Goal: Navigation & Orientation: Find specific page/section

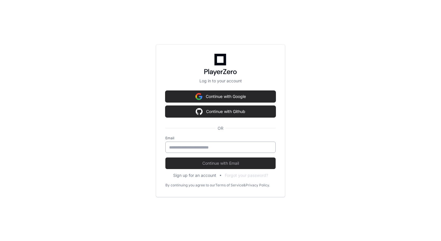
click at [236, 146] on input "email" at bounding box center [220, 147] width 103 height 6
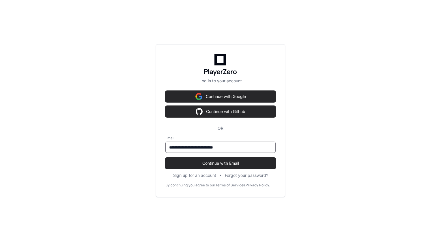
type input "**********"
click at [165, 157] on button "Continue with Email" at bounding box center [220, 163] width 110 height 12
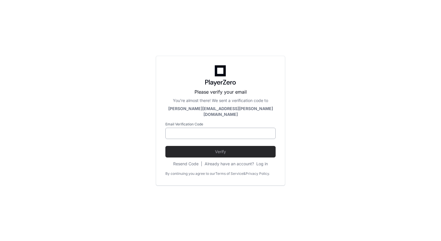
click at [199, 130] on input at bounding box center [220, 133] width 103 height 6
click at [262, 161] on button "Log in" at bounding box center [262, 164] width 12 height 6
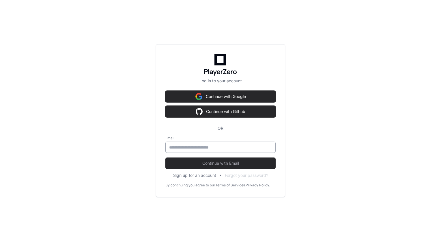
click at [217, 148] on input "email" at bounding box center [220, 147] width 103 height 6
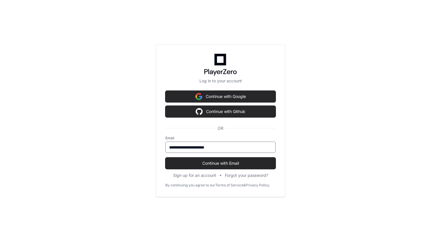
type input "**********"
click at [165, 157] on button "Continue with Email" at bounding box center [220, 163] width 110 height 12
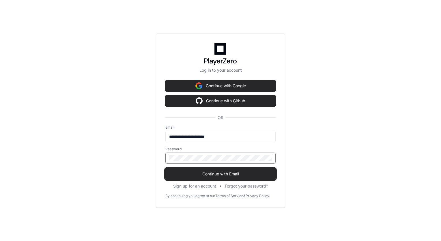
click at [222, 175] on span "Continue with Email" at bounding box center [220, 174] width 110 height 6
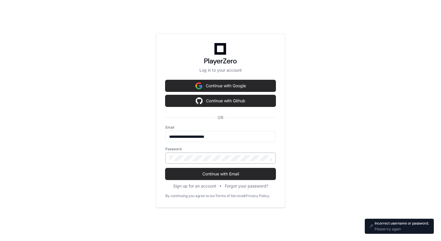
click at [168, 157] on div at bounding box center [220, 157] width 110 height 11
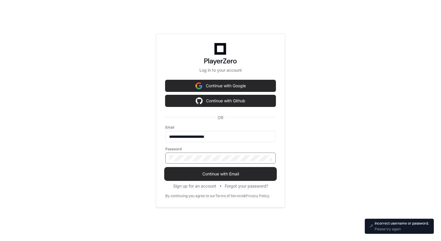
click at [211, 175] on span "Continue with Email" at bounding box center [220, 174] width 110 height 6
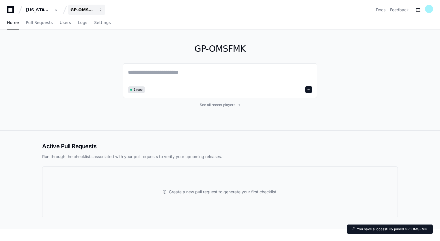
click at [97, 10] on button "GP-OMSFMK" at bounding box center [86, 10] width 37 height 10
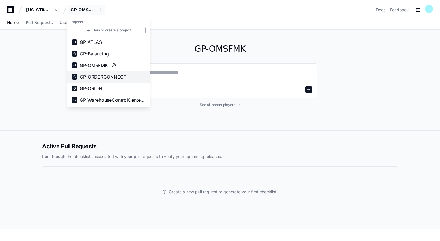
click at [127, 76] on button "G GP-ORDERCONNECT" at bounding box center [108, 77] width 83 height 12
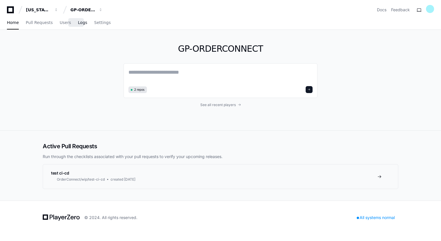
click at [78, 24] on span "Logs" at bounding box center [82, 22] width 9 height 3
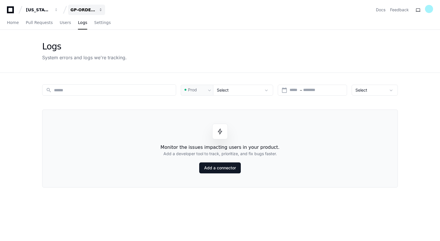
click at [84, 5] on button "GP-ORDERCONNECT" at bounding box center [86, 10] width 37 height 10
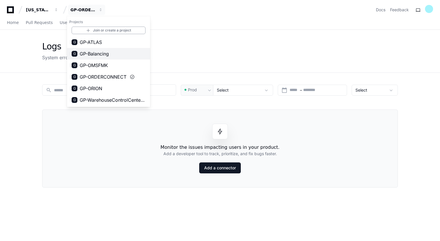
click at [97, 55] on span "GP-Balancing" at bounding box center [94, 53] width 29 height 7
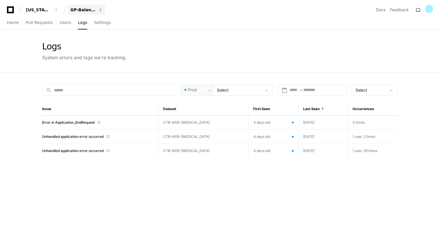
click at [86, 9] on div "GP-Balancing" at bounding box center [82, 10] width 25 height 6
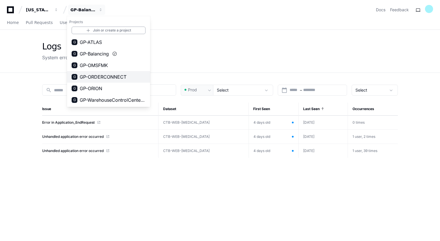
click at [118, 76] on span "GP-ORDERCONNECT" at bounding box center [103, 76] width 47 height 7
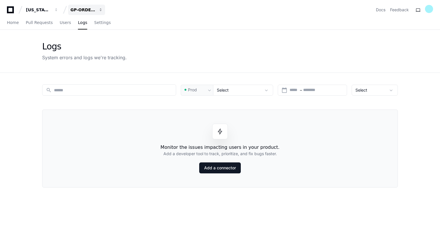
click at [97, 10] on button "GP-ORDERCONNECT" at bounding box center [86, 10] width 37 height 10
